Goal: Check status: Check status

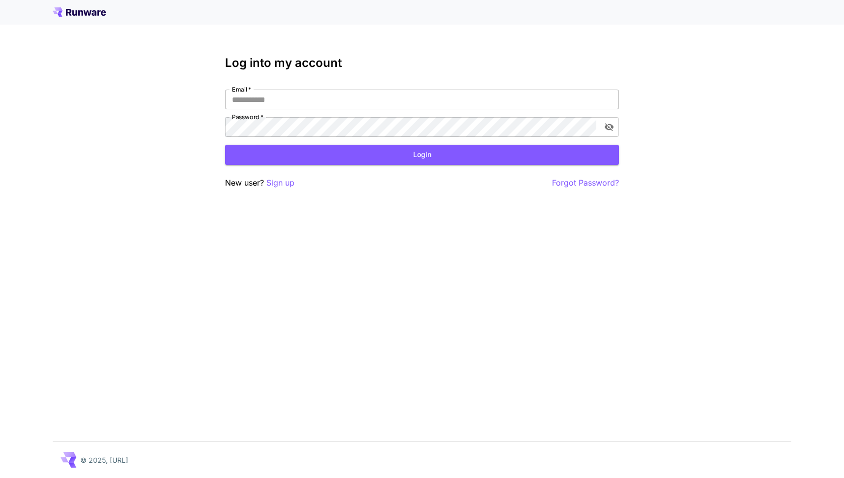
click at [333, 93] on input "Email   *" at bounding box center [422, 100] width 394 height 20
type input "**********"
click at [355, 148] on button "Login" at bounding box center [422, 155] width 394 height 20
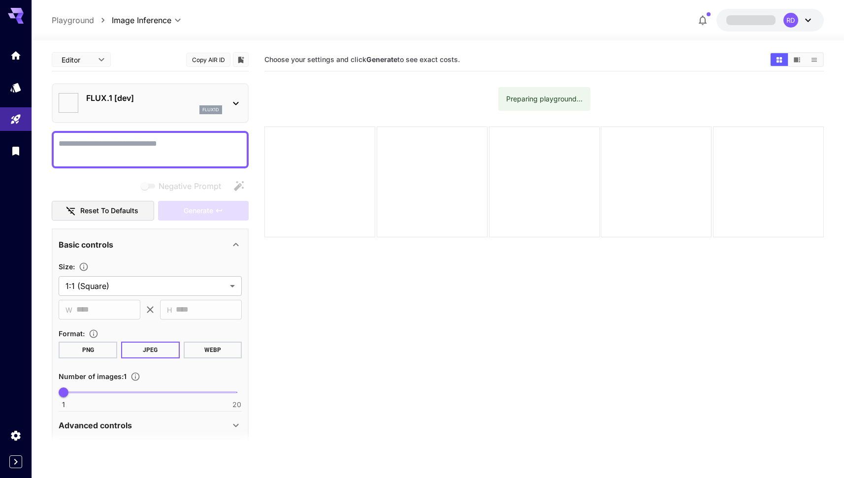
type input "**********"
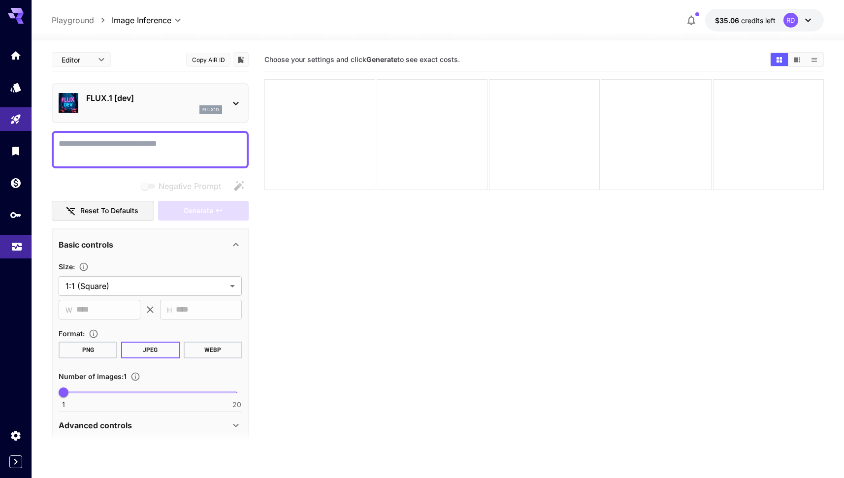
click at [20, 244] on icon "Usage" at bounding box center [17, 244] width 12 height 12
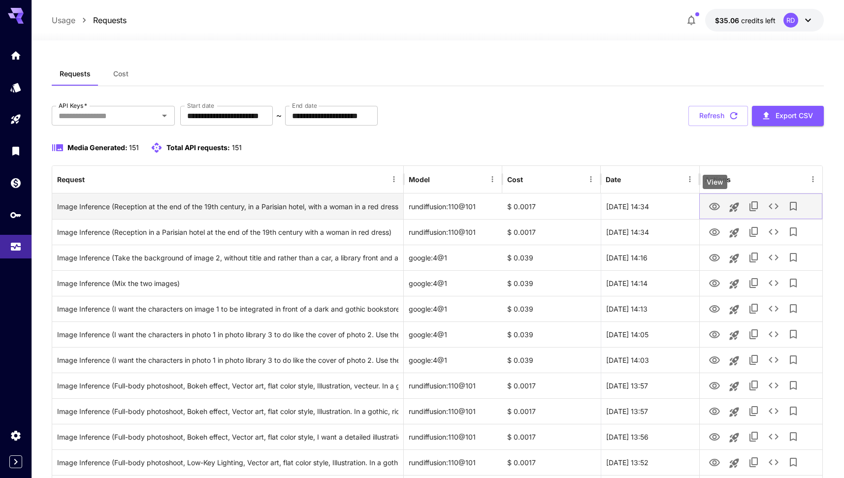
click at [714, 208] on icon "View" at bounding box center [714, 206] width 11 height 7
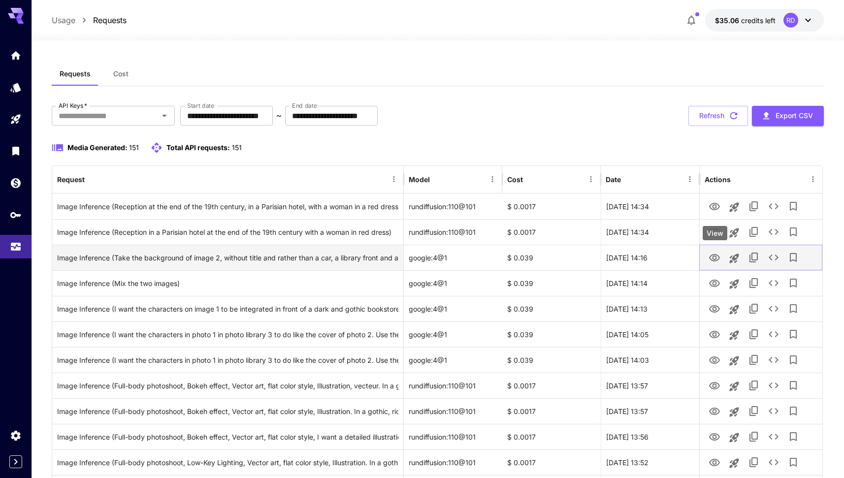
click at [715, 257] on icon "View" at bounding box center [715, 258] width 12 height 12
click at [772, 259] on icon "See details" at bounding box center [774, 258] width 12 height 12
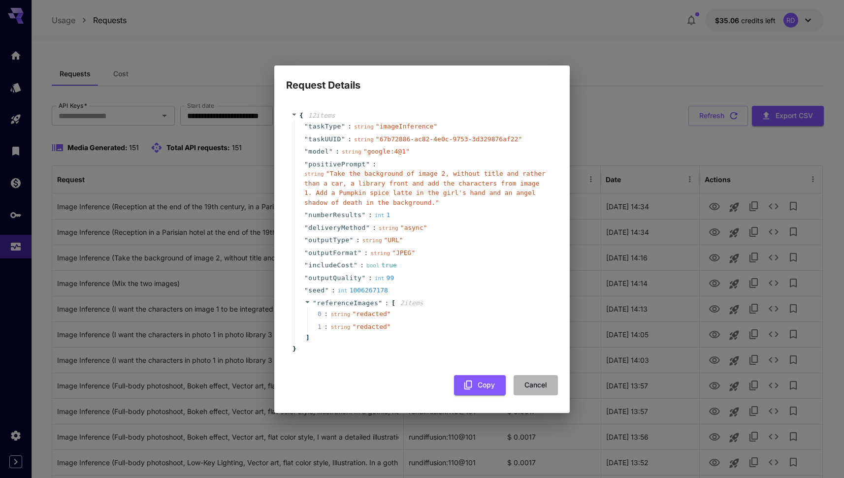
click at [532, 389] on button "Cancel" at bounding box center [536, 385] width 44 height 20
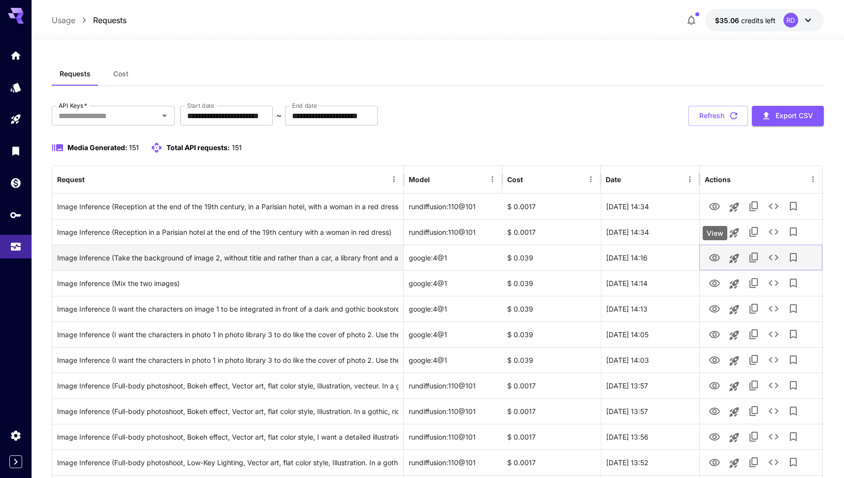
click at [714, 259] on icon "View" at bounding box center [714, 257] width 11 height 7
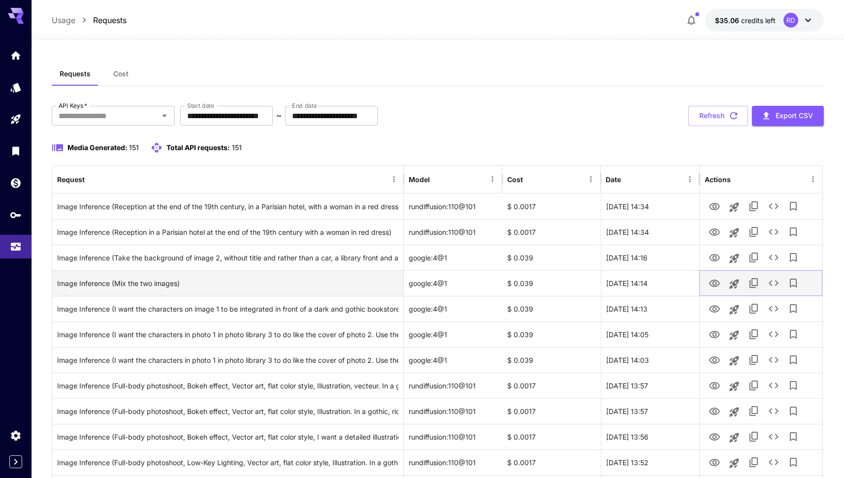
click at [712, 281] on icon "View" at bounding box center [714, 283] width 11 height 7
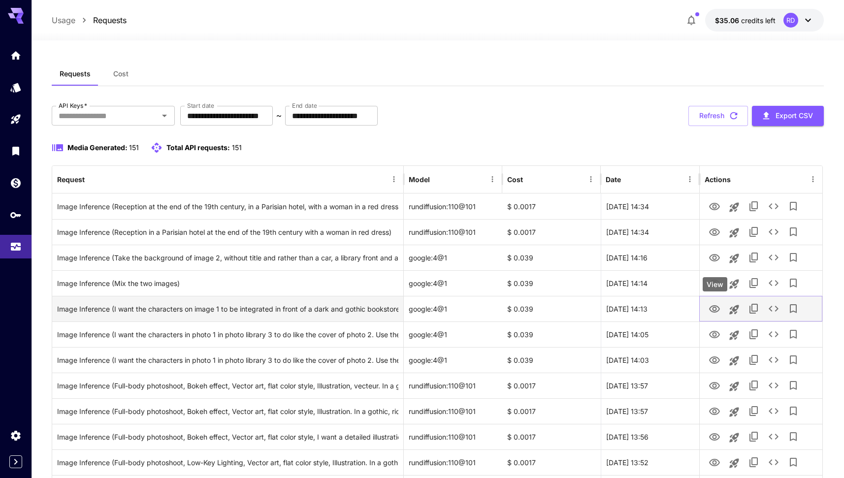
click at [711, 307] on icon "View" at bounding box center [714, 308] width 11 height 7
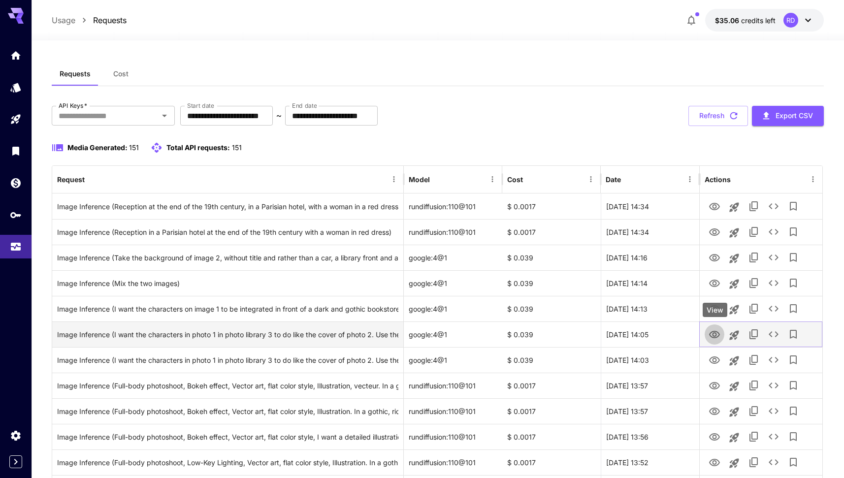
click at [718, 339] on icon "View" at bounding box center [715, 335] width 12 height 12
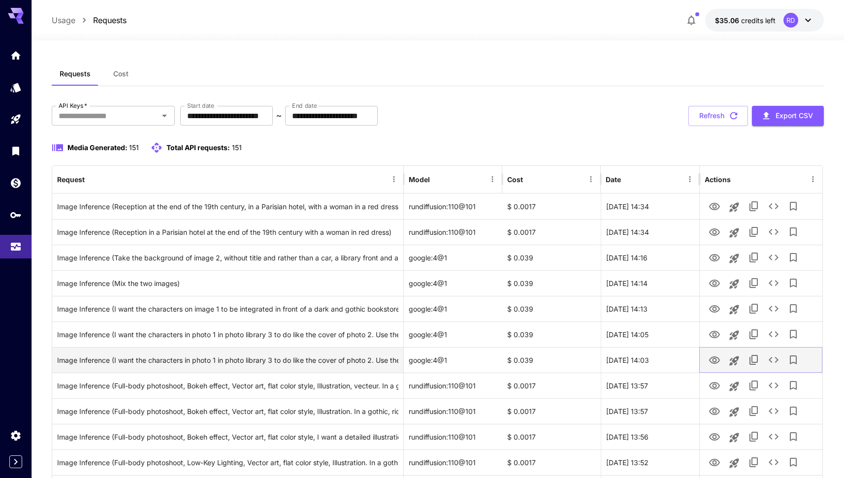
click at [717, 358] on icon "View" at bounding box center [715, 361] width 12 height 12
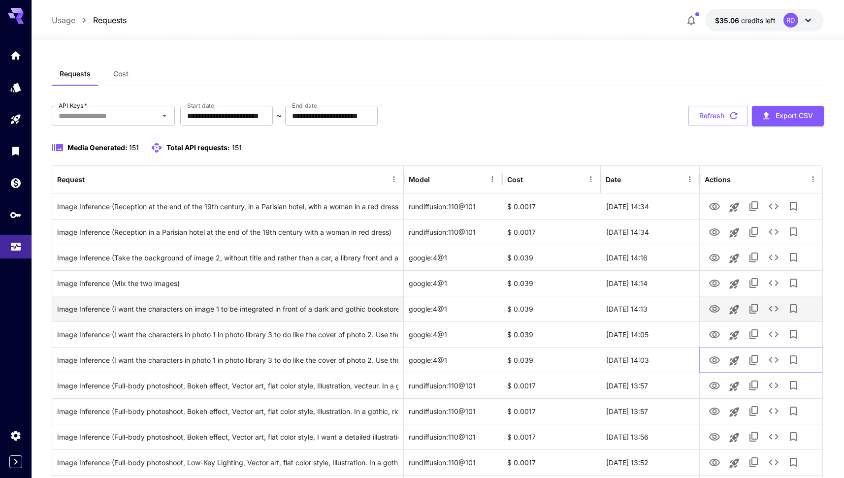
scroll to position [151, 0]
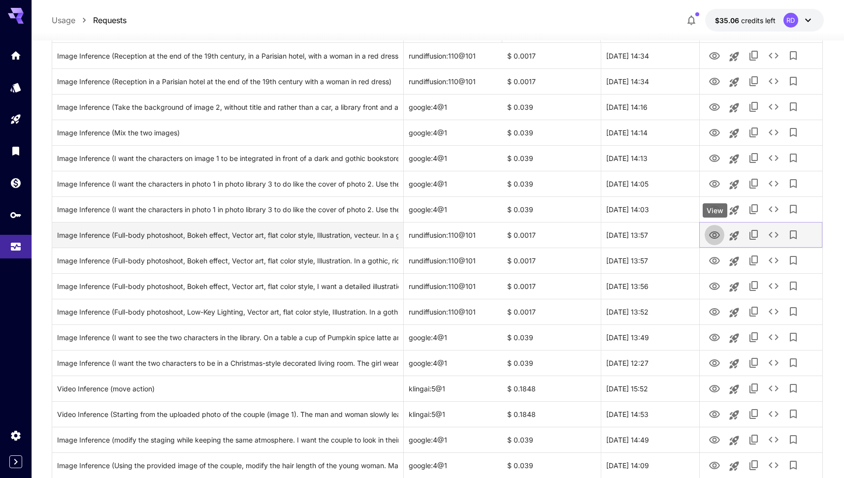
click at [715, 240] on icon "View" at bounding box center [715, 236] width 12 height 12
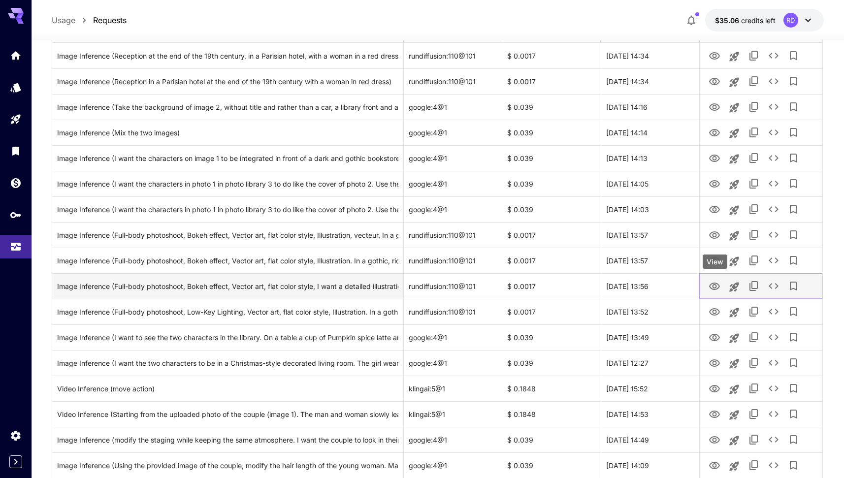
click at [718, 283] on icon "View" at bounding box center [715, 287] width 12 height 12
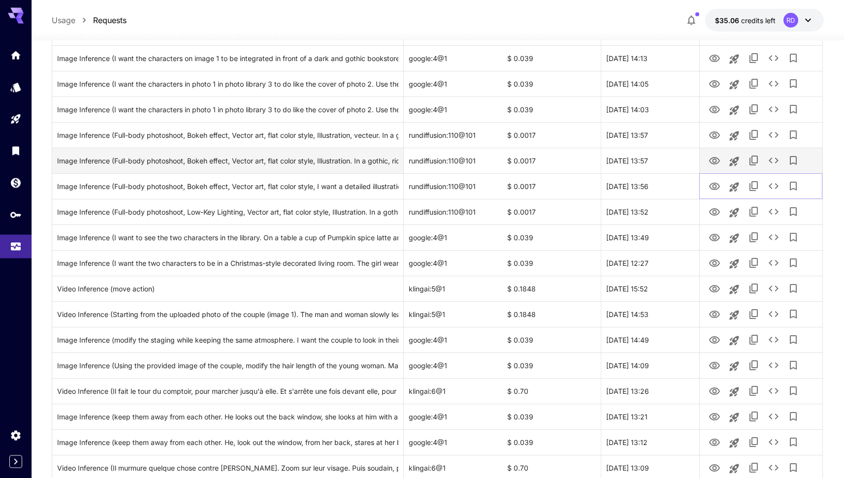
scroll to position [251, 0]
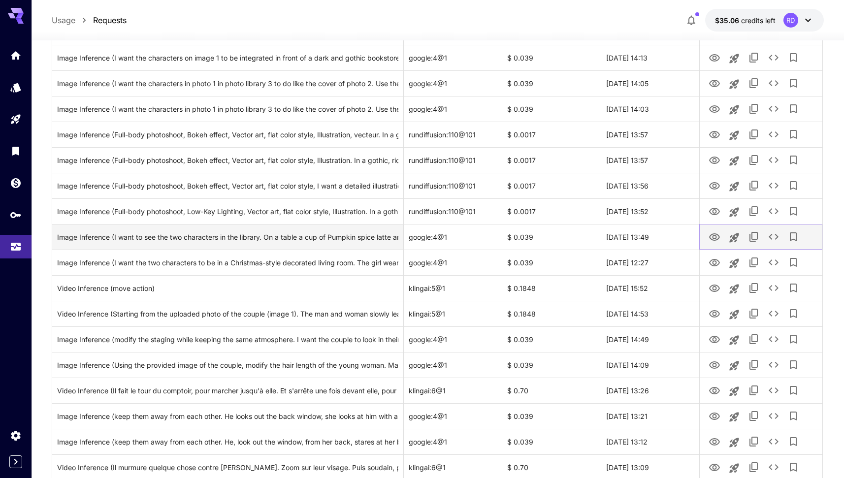
click at [713, 238] on icon "View" at bounding box center [715, 238] width 12 height 12
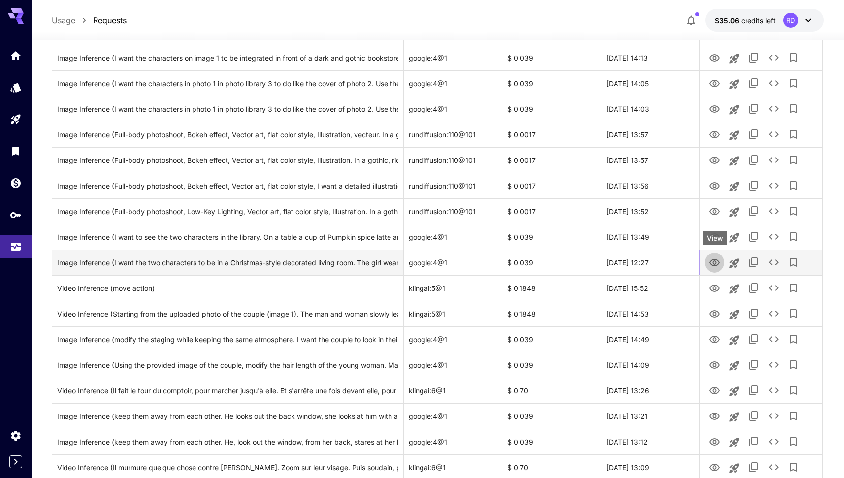
click at [718, 262] on icon "View" at bounding box center [715, 263] width 12 height 12
click at [710, 261] on icon "View" at bounding box center [714, 262] width 11 height 7
click at [717, 263] on icon "View" at bounding box center [715, 263] width 12 height 12
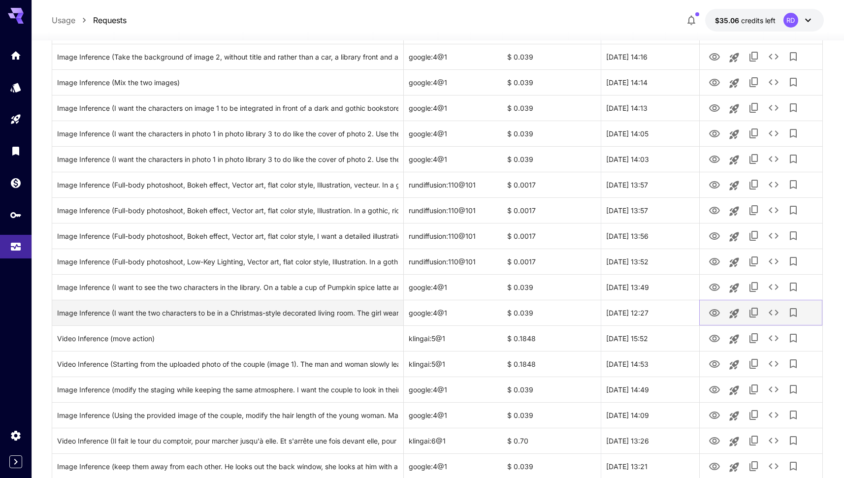
scroll to position [0, 0]
